Goal: Information Seeking & Learning: Learn about a topic

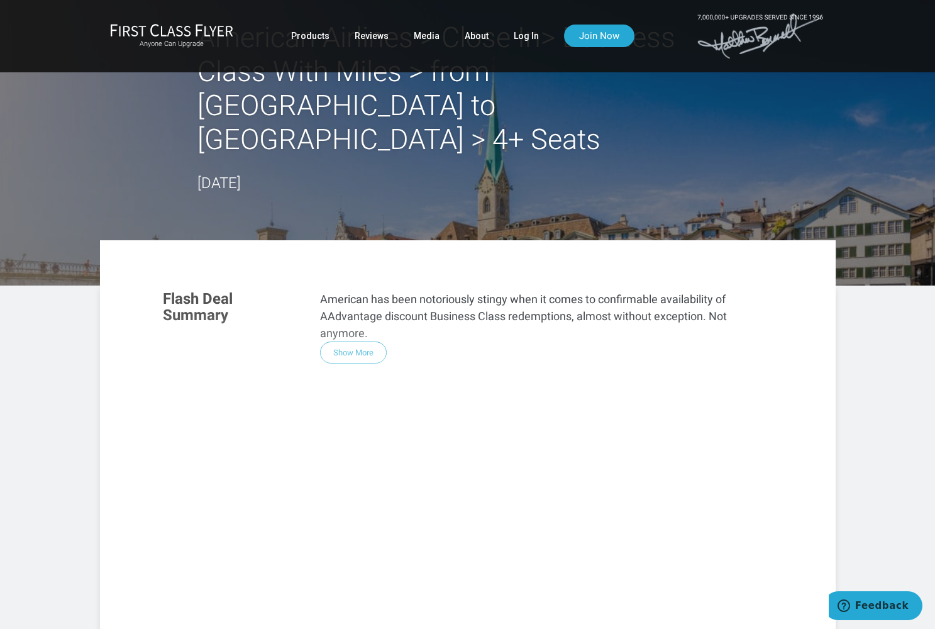
scroll to position [33, 0]
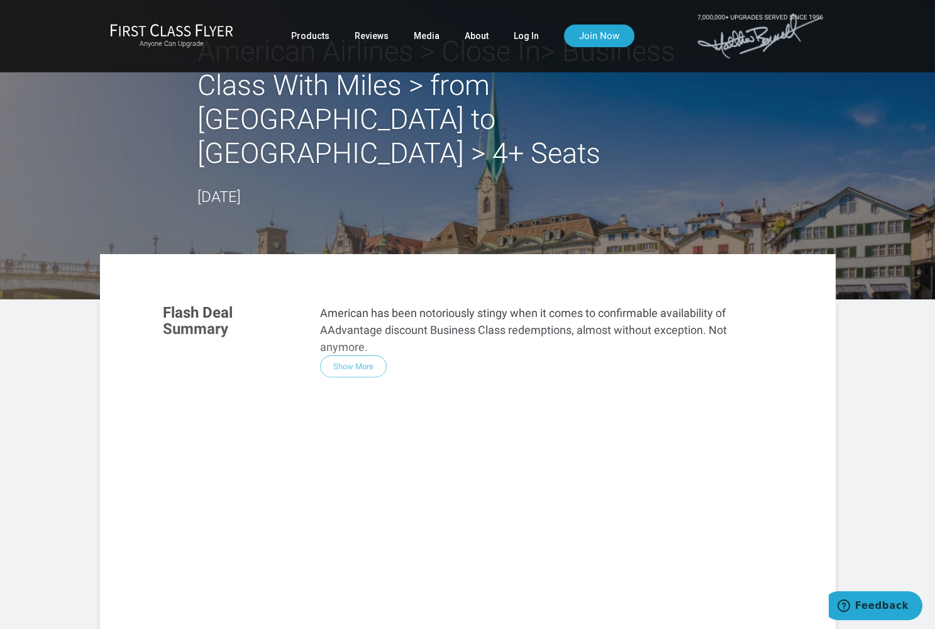
click at [346, 332] on div "Flash Deal Summary American has been notoriously stingy when it comes to confir…" at bounding box center [467, 463] width 635 height 343
click at [353, 334] on div "Flash Deal Summary American has been notoriously stingy when it comes to confir…" at bounding box center [467, 463] width 635 height 343
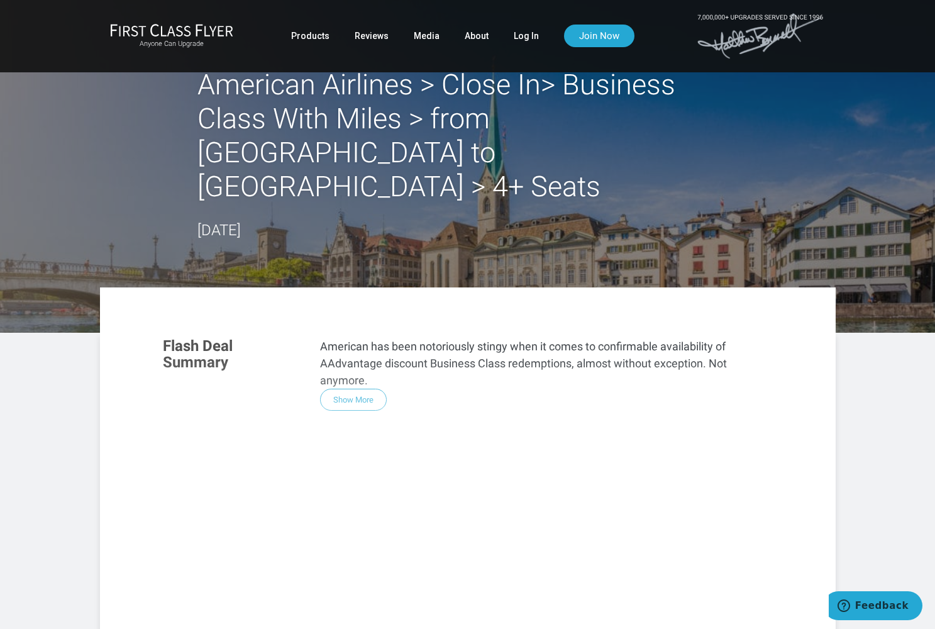
click at [327, 117] on h2 "American Airlines > Close In> Business Class With Miles > from Chicago to Zuric…" at bounding box center [467, 136] width 541 height 136
click at [327, 117] on h2 "American Airlines > Close In> Business Class With Miles > from [GEOGRAPHIC_DATA…" at bounding box center [467, 136] width 541 height 136
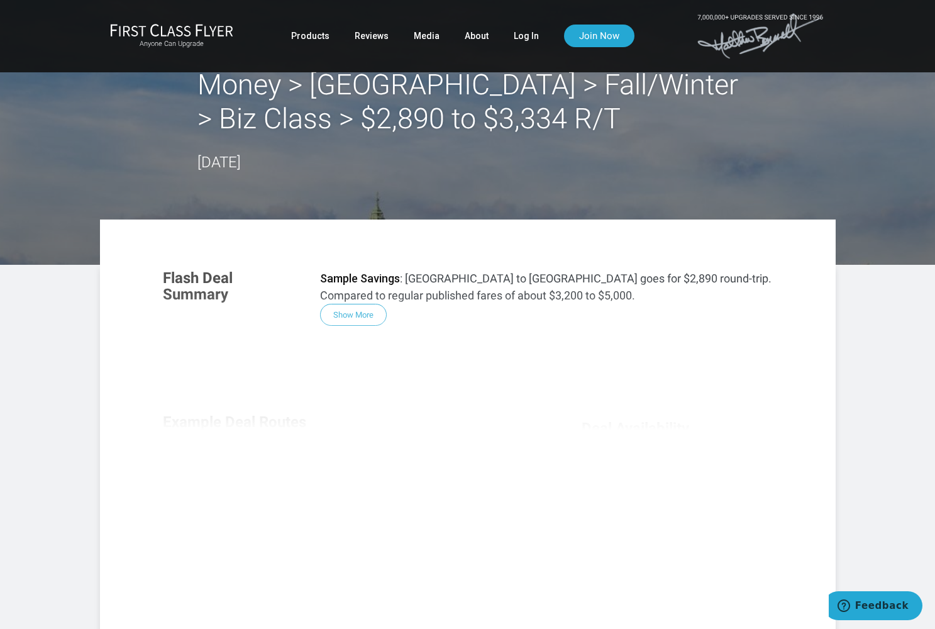
click at [346, 316] on div "Flash Deal Summary Sample Savings : Chicago to Warsaw goes for $2,890 round-tri…" at bounding box center [467, 428] width 635 height 343
click at [355, 311] on div "Flash Deal Summary Sample Savings : Chicago to Warsaw goes for $2,890 round-tri…" at bounding box center [467, 428] width 635 height 343
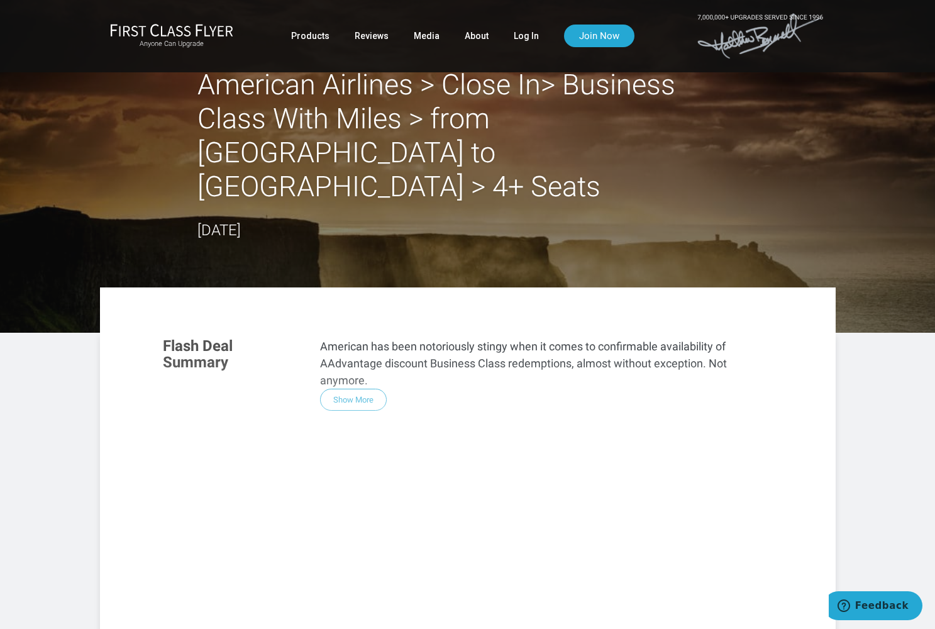
click at [362, 363] on div "Flash Deal Summary American has been notoriously stingy when it comes to confir…" at bounding box center [467, 496] width 635 height 343
click at [223, 338] on h3 "Flash Deal Summary" at bounding box center [232, 354] width 138 height 33
